Goal: Task Accomplishment & Management: Manage account settings

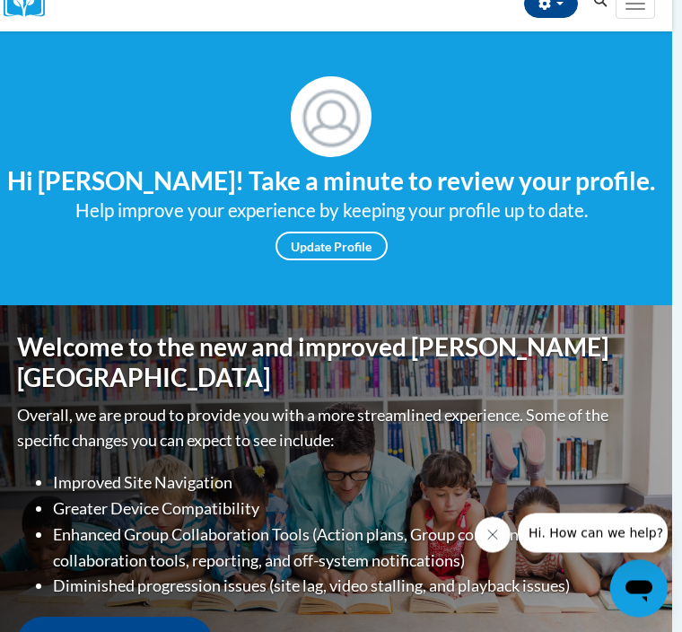
scroll to position [214, 10]
click at [360, 245] on link "Update Profile" at bounding box center [332, 246] width 112 height 29
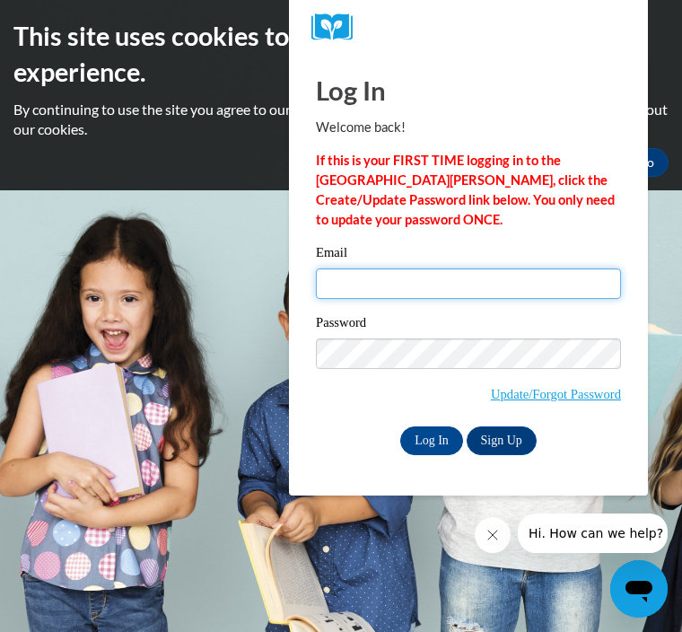
click at [379, 286] on input "Email" at bounding box center [468, 283] width 305 height 31
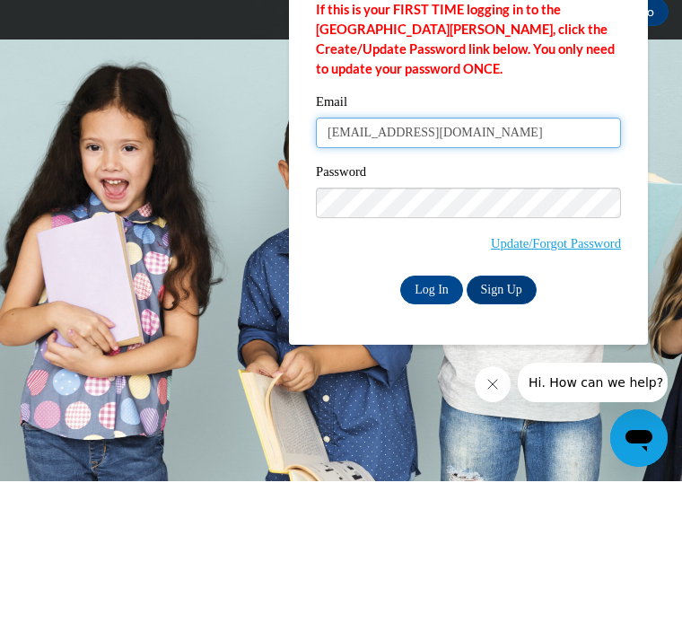
type input "[EMAIL_ADDRESS][DOMAIN_NAME]"
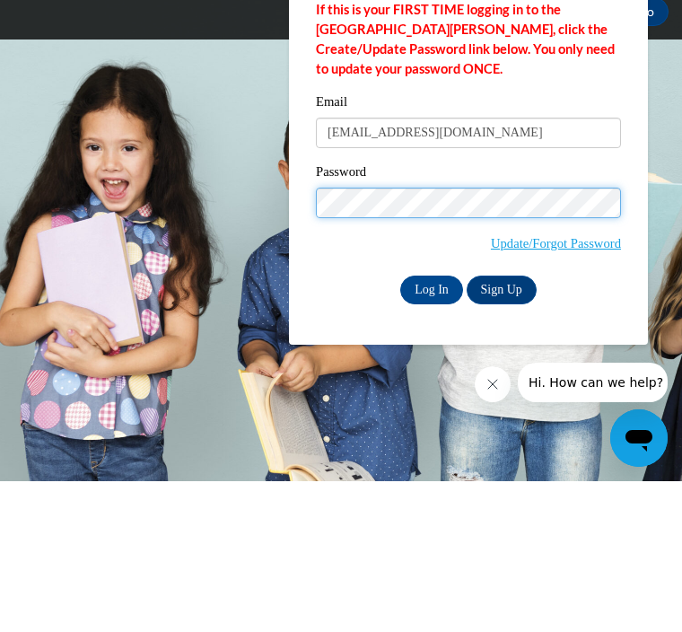
click at [432, 426] on input "Log In" at bounding box center [431, 440] width 63 height 29
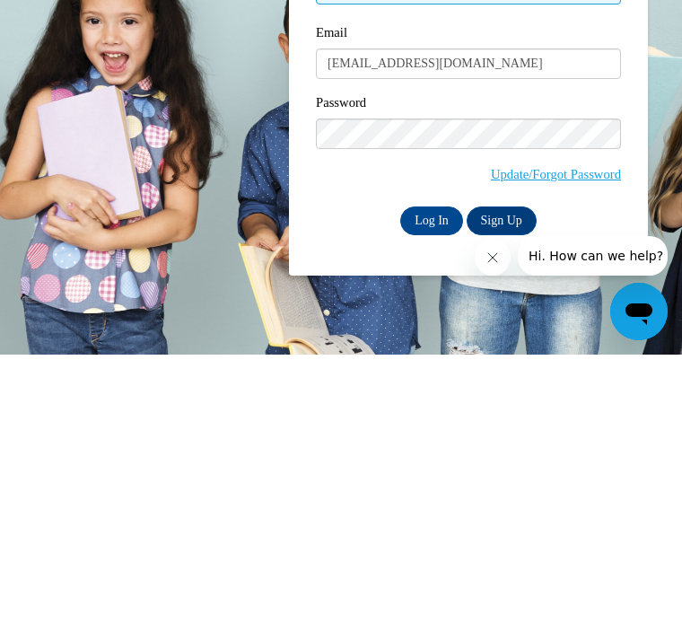
click at [436, 484] on input "Log In" at bounding box center [431, 498] width 63 height 29
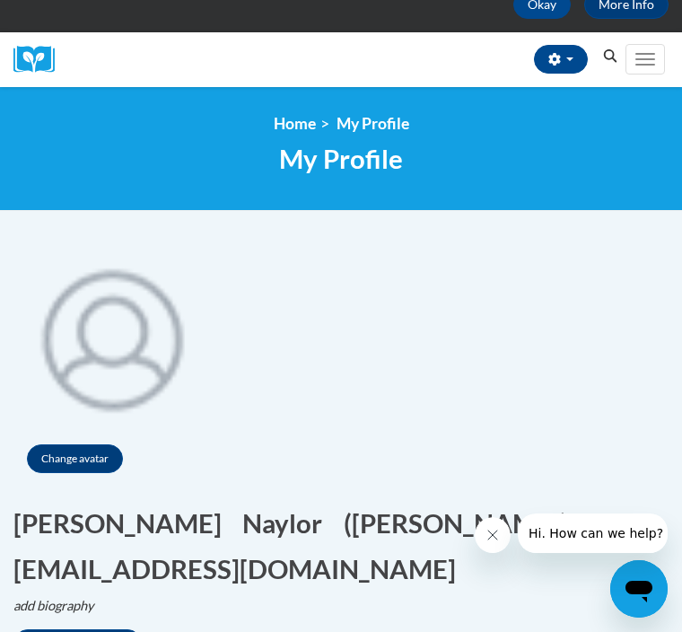
scroll to position [155, 0]
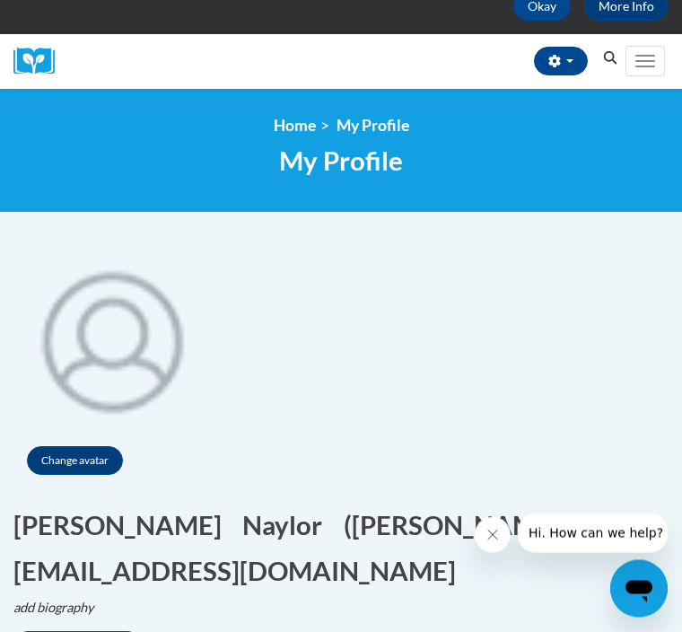
click at [288, 125] on link "Home" at bounding box center [295, 126] width 42 height 19
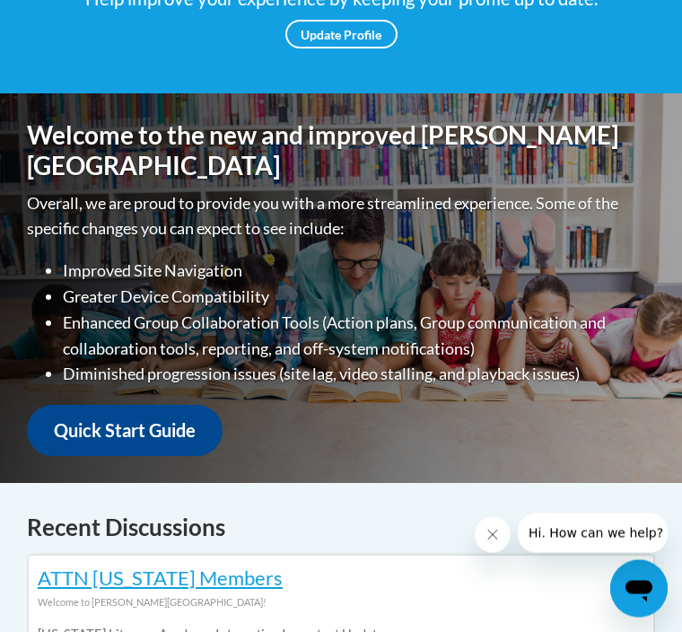
scroll to position [425, 0]
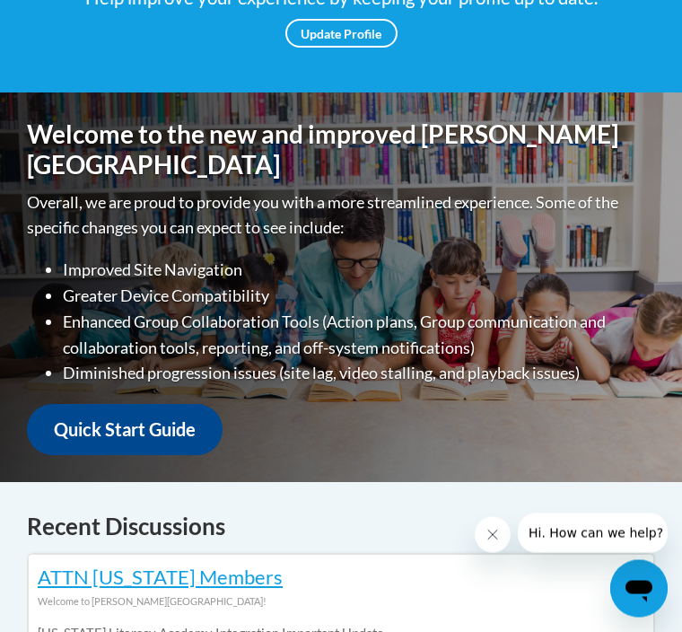
click at [149, 405] on link "Quick Start Guide" at bounding box center [125, 430] width 196 height 51
